Goal: Navigation & Orientation: Find specific page/section

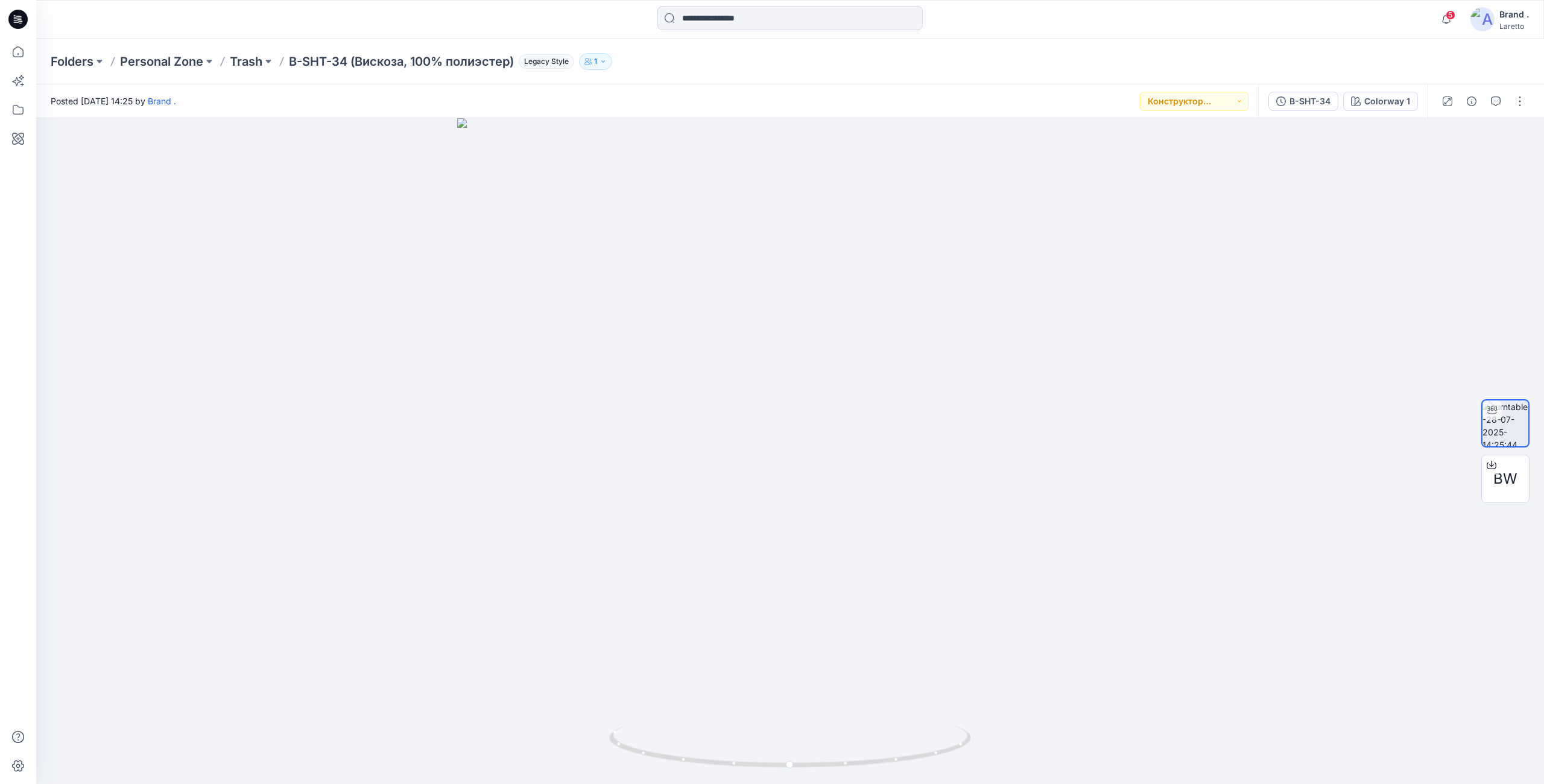
click at [25, 21] on icon at bounding box center [18, 19] width 19 height 19
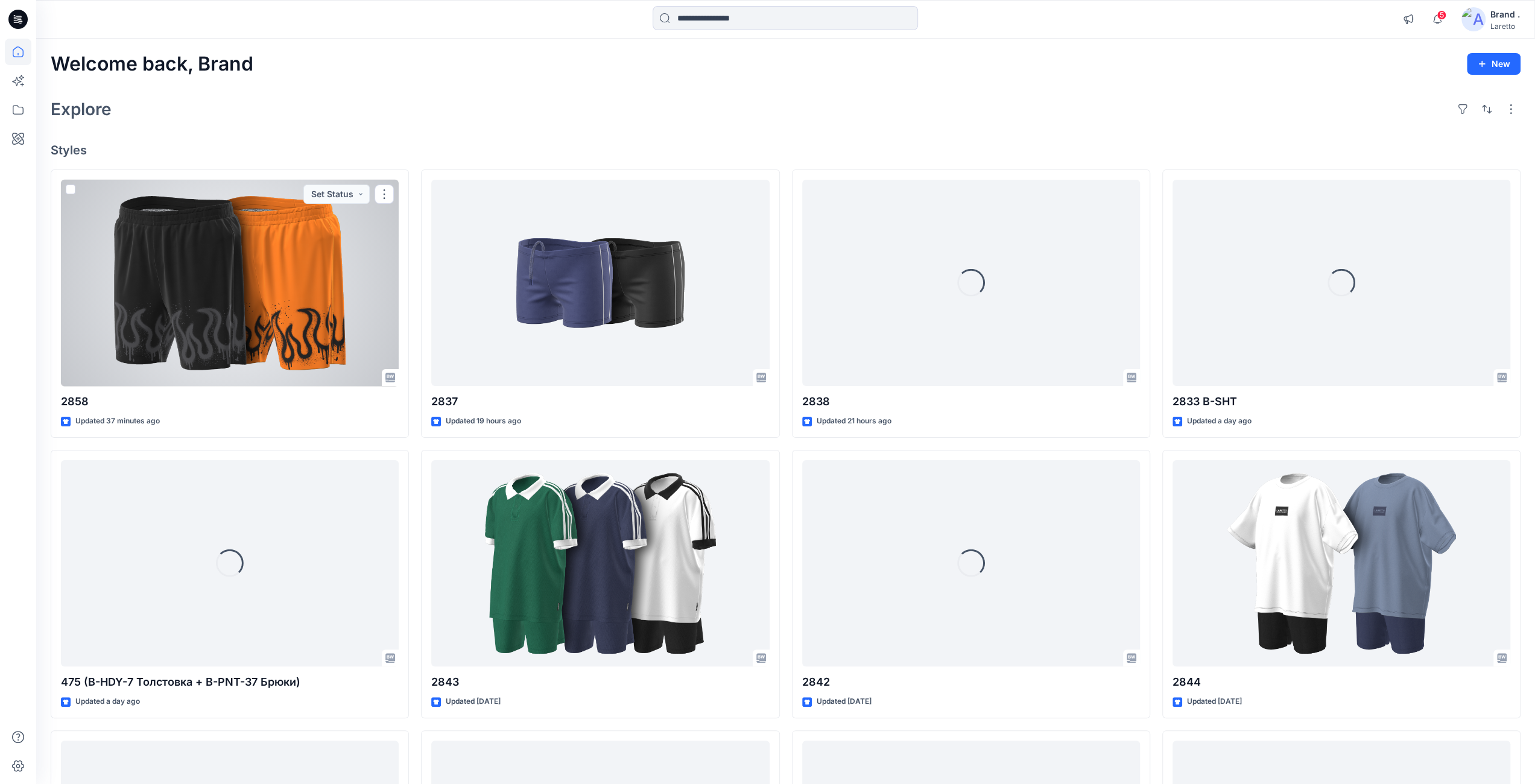
click at [224, 291] on div at bounding box center [230, 282] width 338 height 207
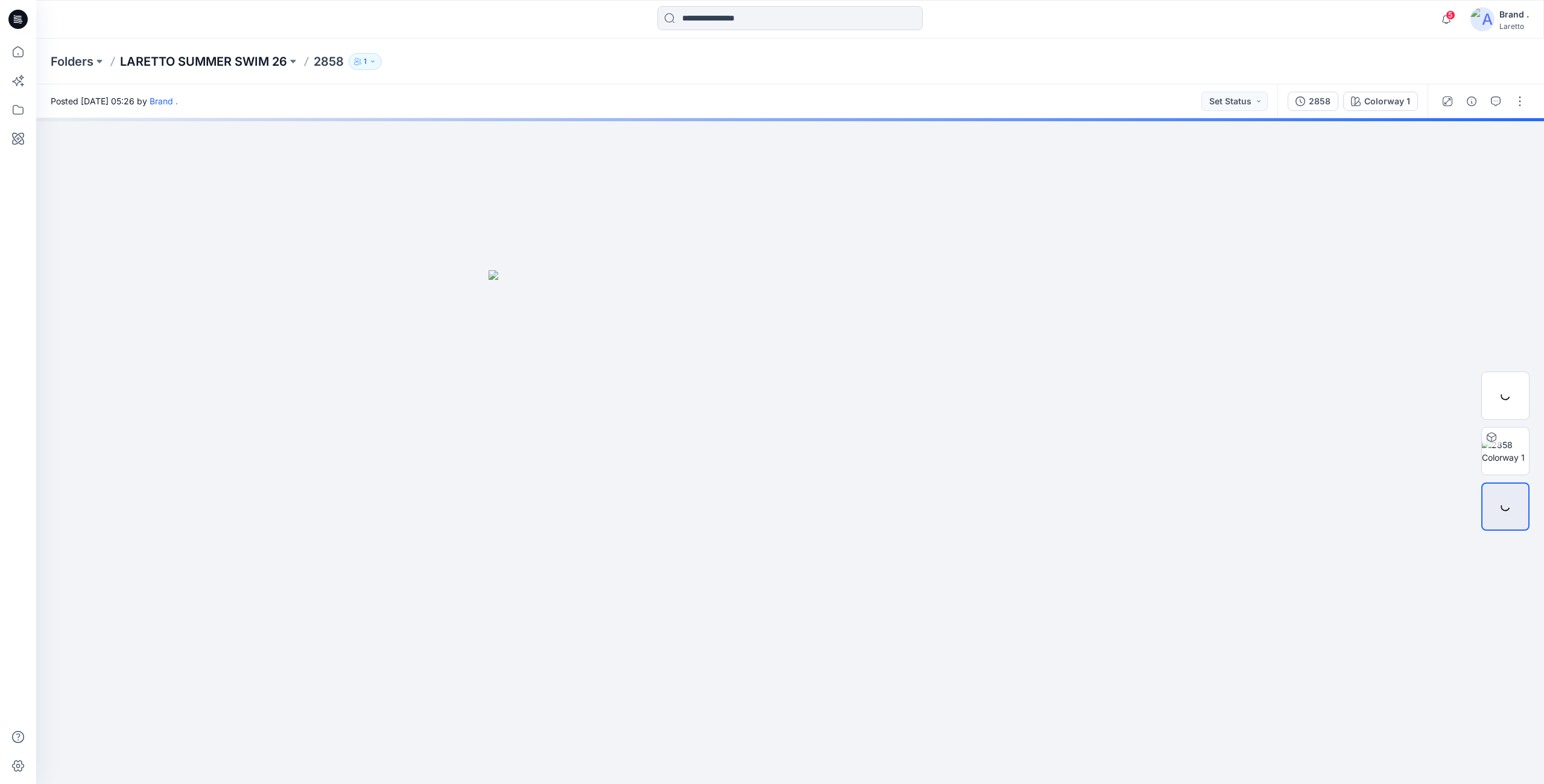
click at [270, 61] on p "LARETTO SUMMER SWIM 26" at bounding box center [204, 61] width 167 height 16
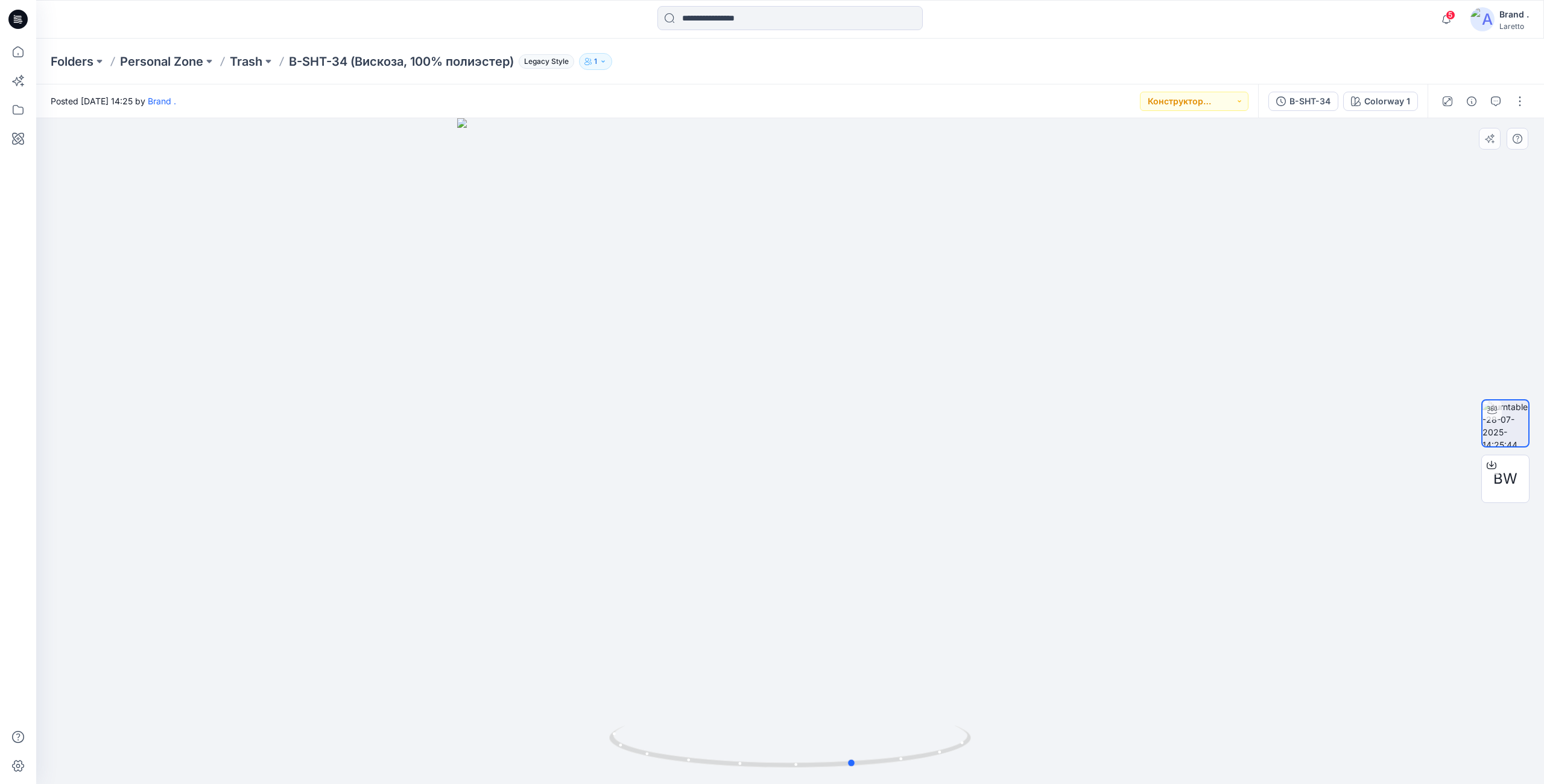
drag, startPoint x: 1148, startPoint y: 547, endPoint x: 1178, endPoint y: 529, distance: 35.0
click at [1178, 529] on div at bounding box center [790, 450] width 1508 height 665
click at [16, 23] on icon at bounding box center [16, 22] width 5 height 1
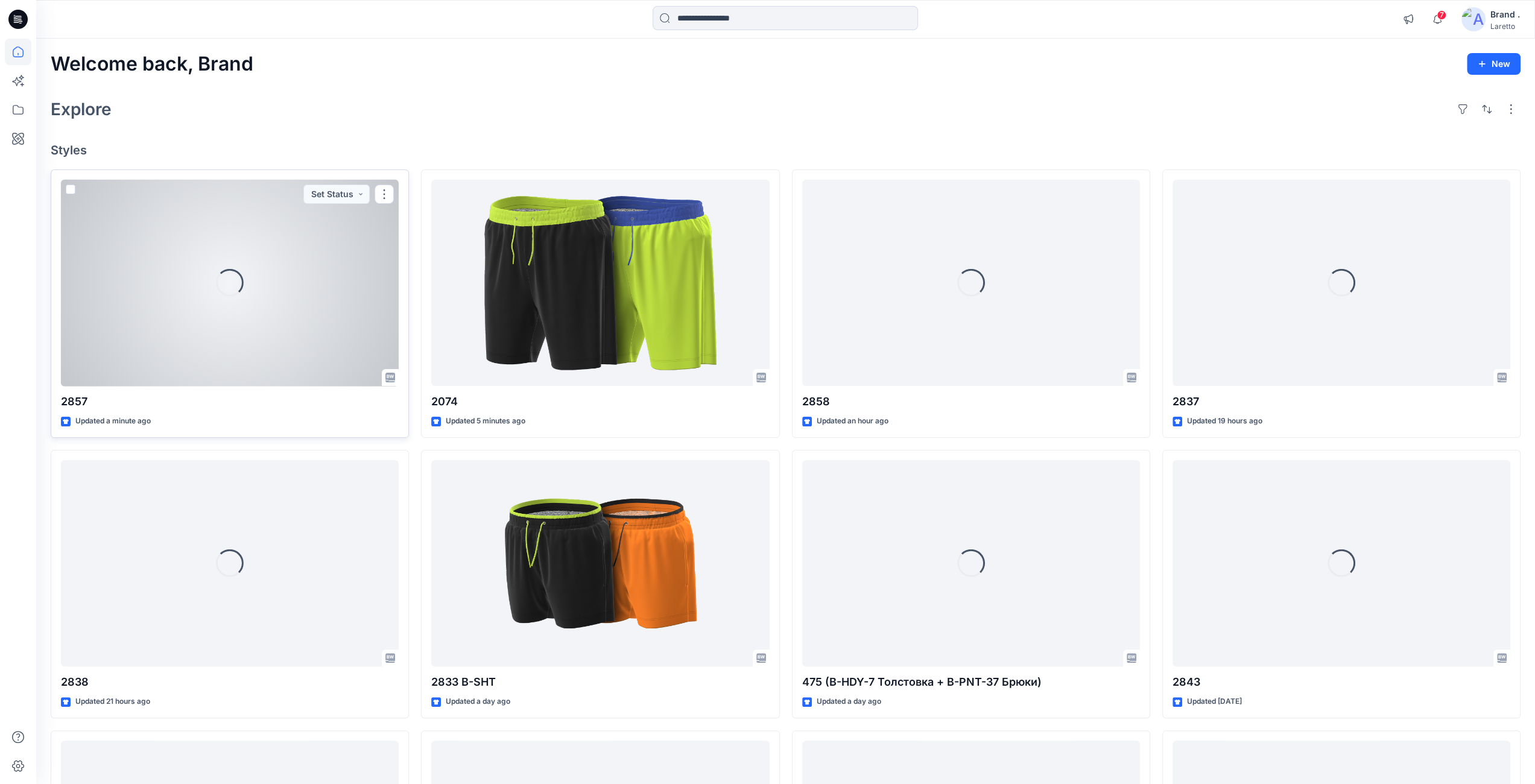
click at [211, 268] on div "Loading..." at bounding box center [230, 282] width 338 height 207
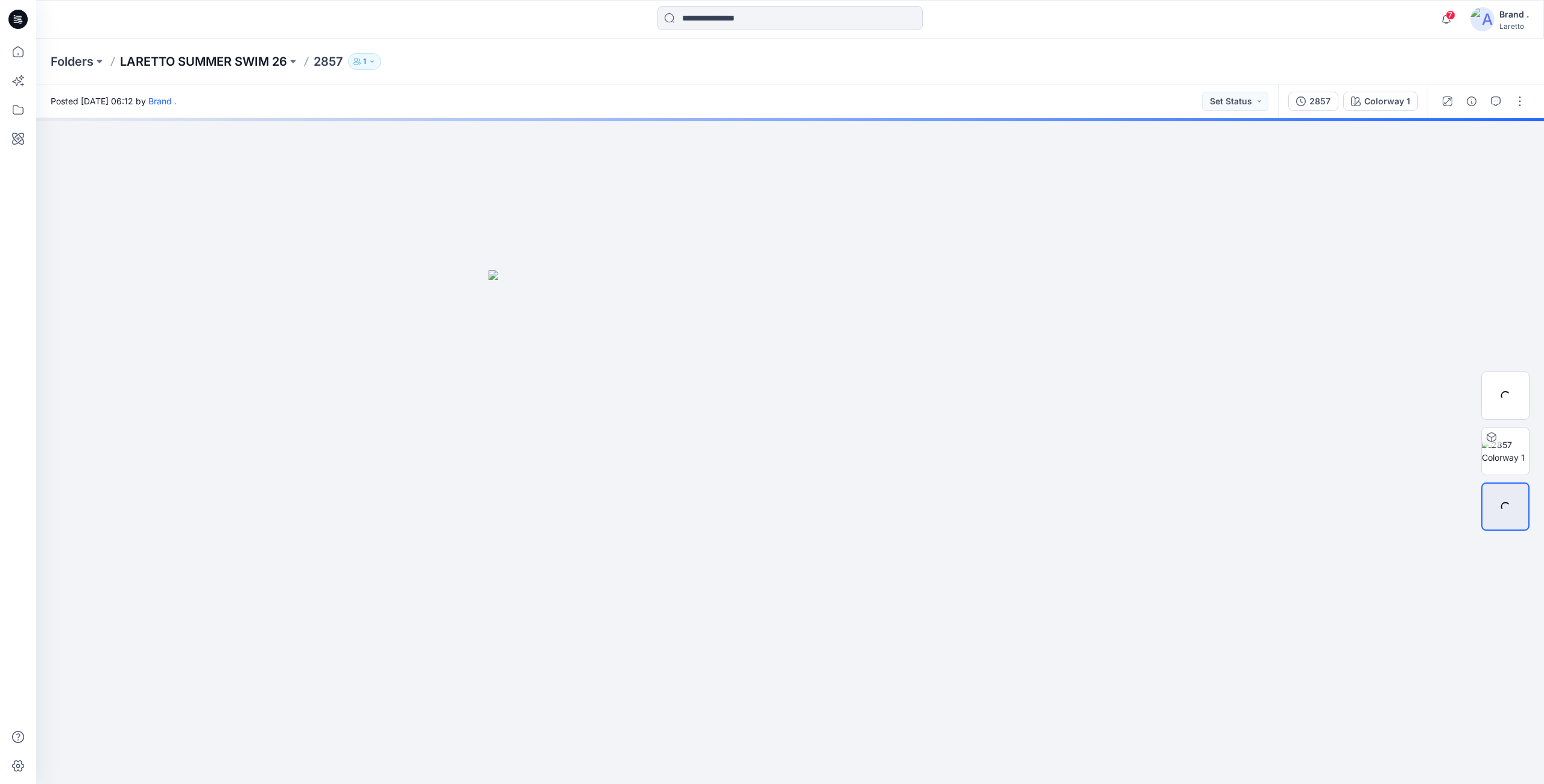
click at [264, 65] on p "LARETTO SUMMER SWIM 26" at bounding box center [204, 61] width 167 height 16
